Goal: Find specific page/section: Find specific page/section

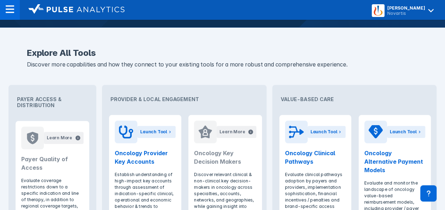
scroll to position [292, 0]
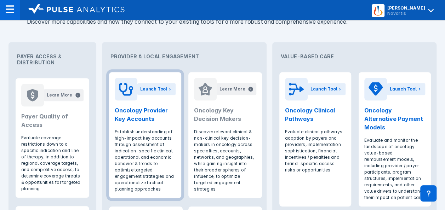
click at [143, 106] on h2 "Oncology Provider Key Accounts" at bounding box center [145, 114] width 61 height 17
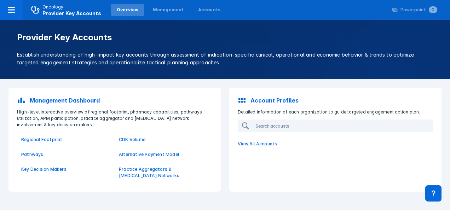
click at [260, 144] on p "View All Accounts" at bounding box center [336, 144] width 204 height 15
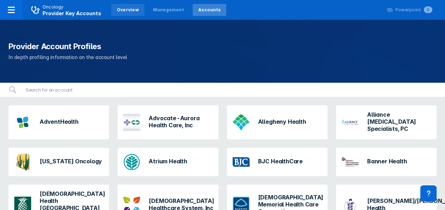
click at [122, 8] on div "Overview" at bounding box center [128, 10] width 22 height 6
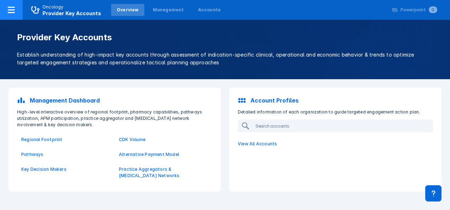
click at [10, 8] on icon at bounding box center [11, 10] width 8 height 8
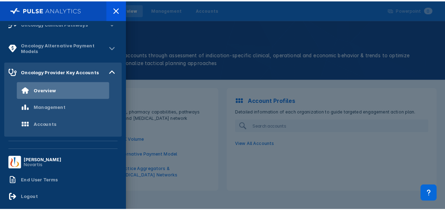
scroll to position [50, 0]
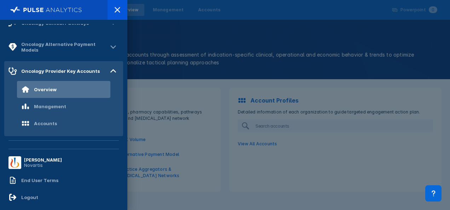
click at [59, 86] on div "Overview" at bounding box center [63, 89] width 93 height 17
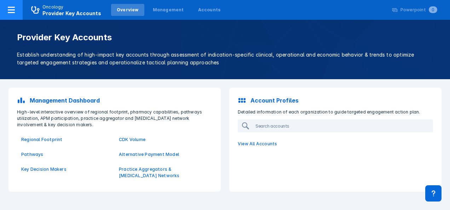
click at [11, 11] on icon at bounding box center [11, 10] width 8 height 8
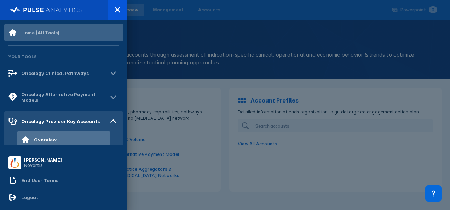
click at [25, 33] on div "Home (All Tools)" at bounding box center [40, 33] width 38 height 6
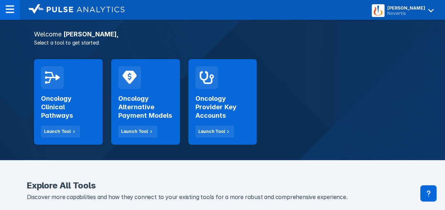
scroll to position [117, 0]
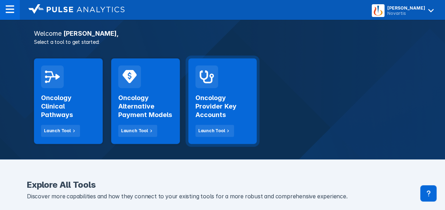
click at [212, 105] on h2 "Oncology Provider Key Accounts" at bounding box center [222, 106] width 54 height 25
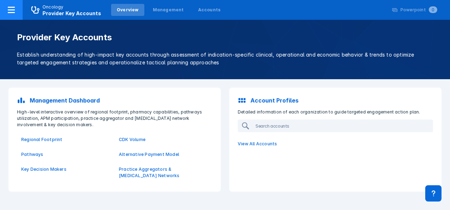
click at [12, 10] on icon at bounding box center [11, 10] width 7 height 6
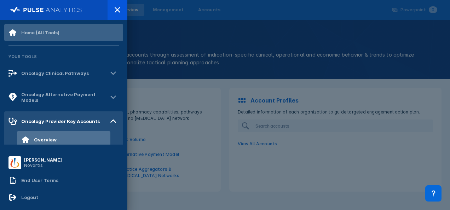
click at [42, 29] on div "Home (All Tools)" at bounding box center [33, 32] width 51 height 8
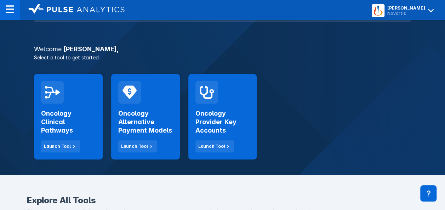
scroll to position [103, 0]
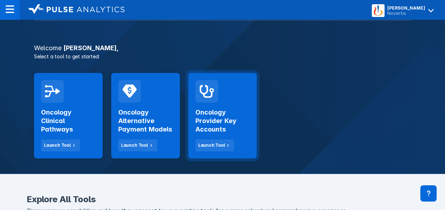
click at [222, 137] on div "Oncology Provider Key Accounts Launch Tool" at bounding box center [222, 127] width 54 height 49
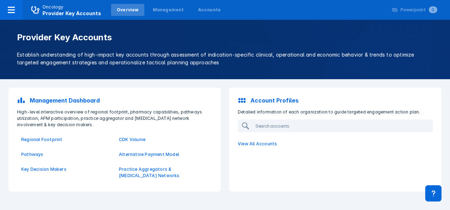
click at [225, 188] on div "Management Dashboard High-level interactive overview of regional footprint, pha…" at bounding box center [114, 140] width 221 height 113
click at [247, 190] on div "Management Dashboard High-level interactive overview of regional footprint, pha…" at bounding box center [225, 139] width 450 height 121
click at [10, 13] on icon at bounding box center [11, 10] width 8 height 8
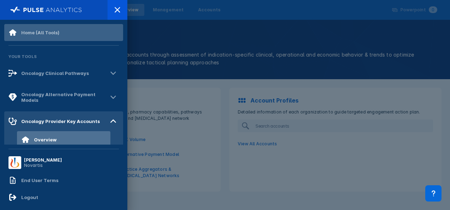
click at [20, 31] on div "Home (All Tools)" at bounding box center [33, 32] width 51 height 8
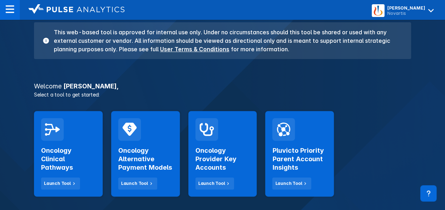
scroll to position [80, 0]
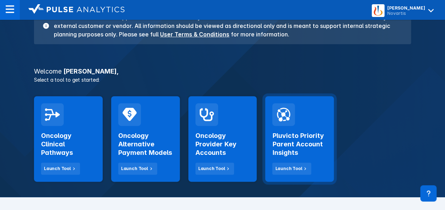
click at [292, 149] on h2 "Pluvicto Priority Parent Account Insights" at bounding box center [299, 144] width 54 height 25
